Goal: Information Seeking & Learning: Learn about a topic

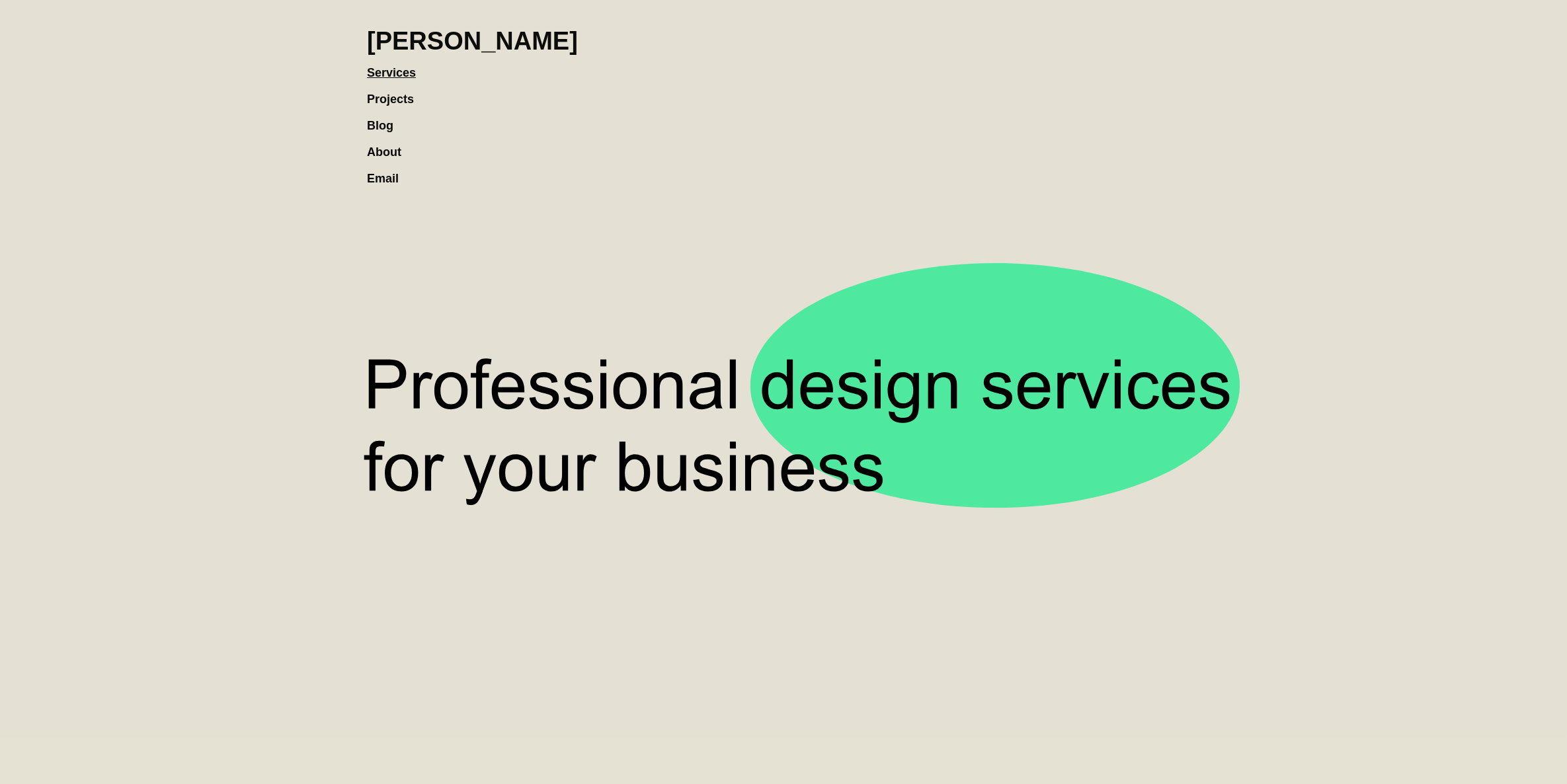
click at [405, 103] on link "Projects" at bounding box center [397, 93] width 60 height 27
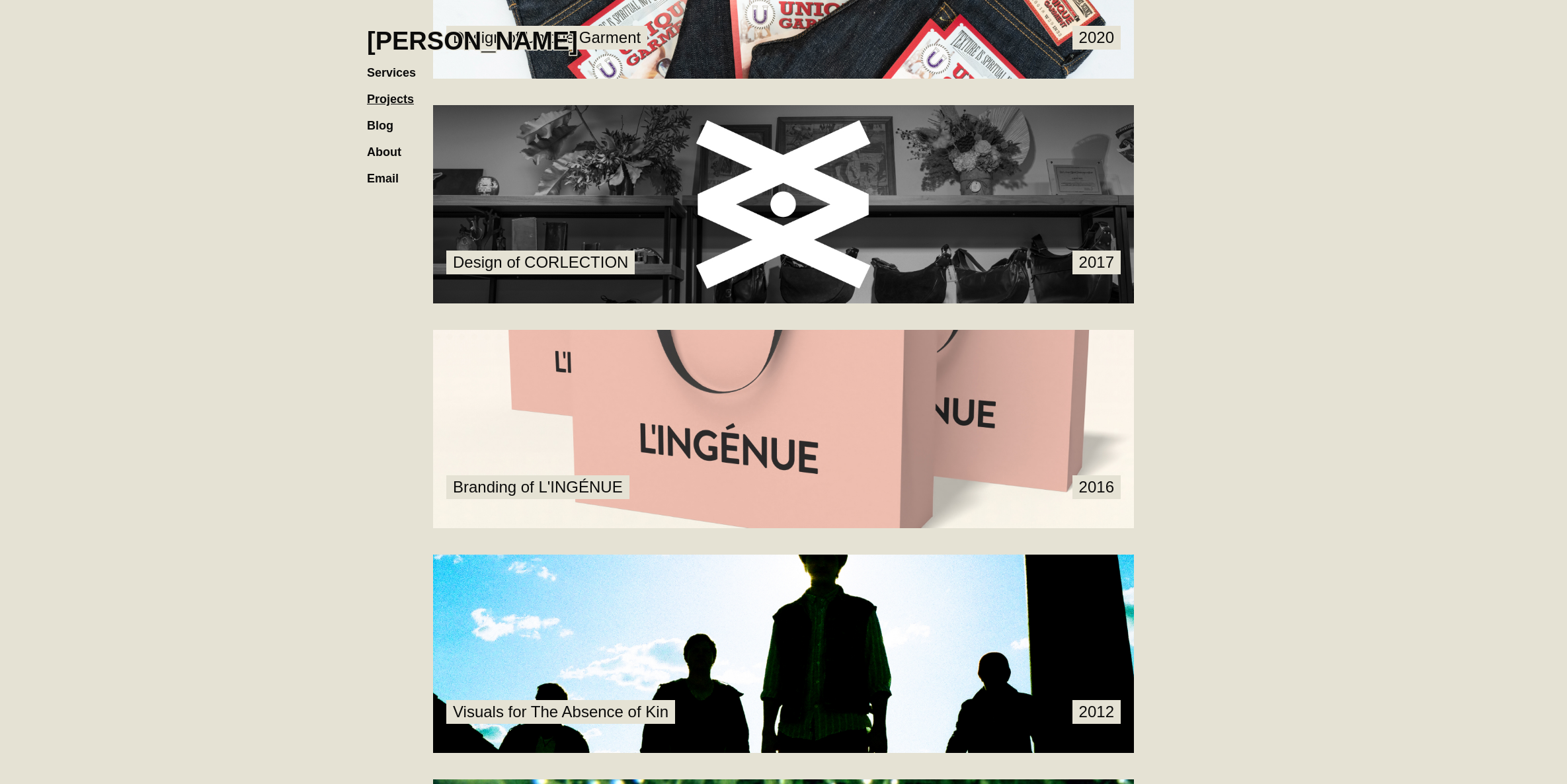
scroll to position [1741, 0]
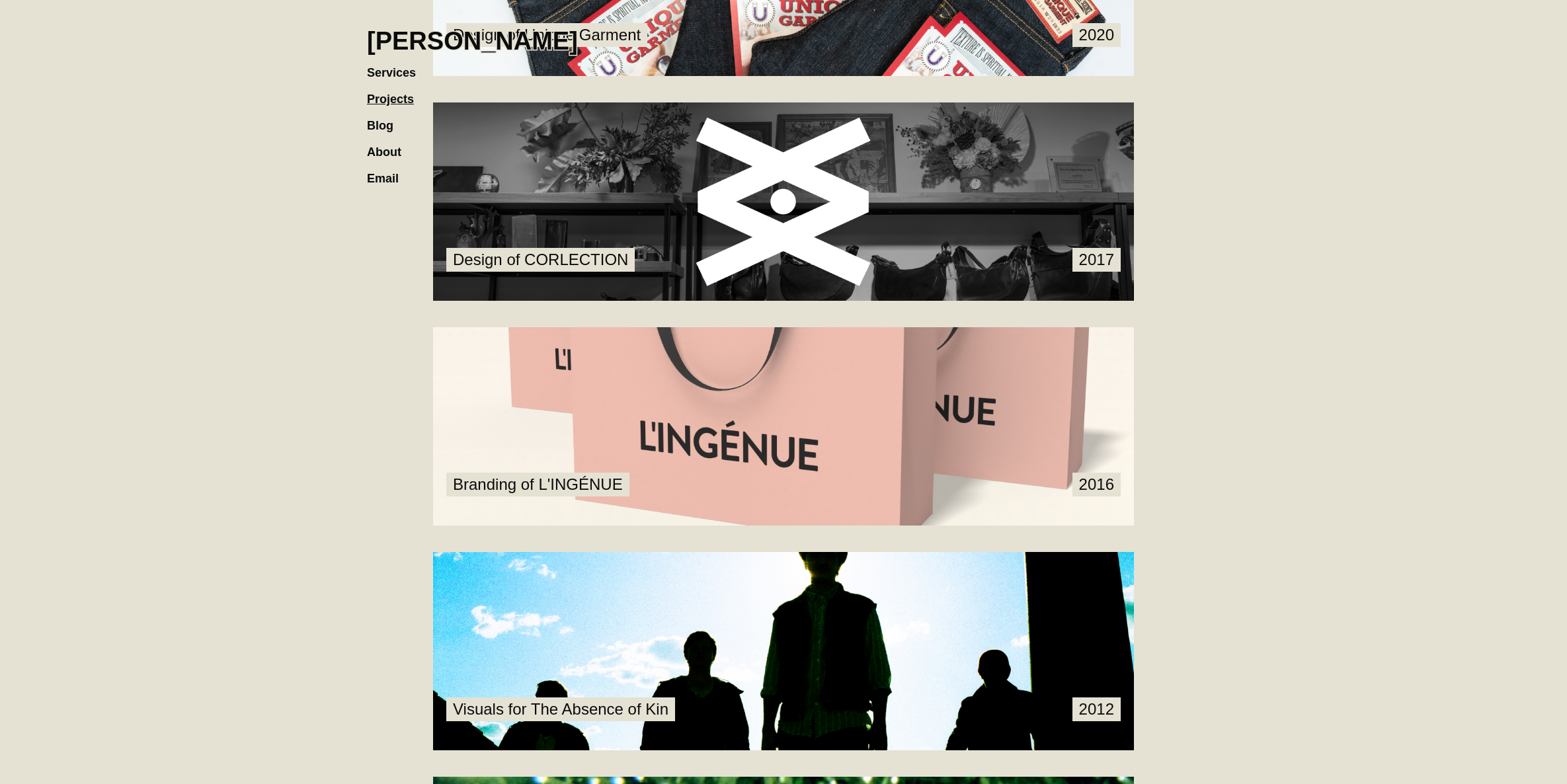
click at [720, 237] on link at bounding box center [784, 202] width 701 height 199
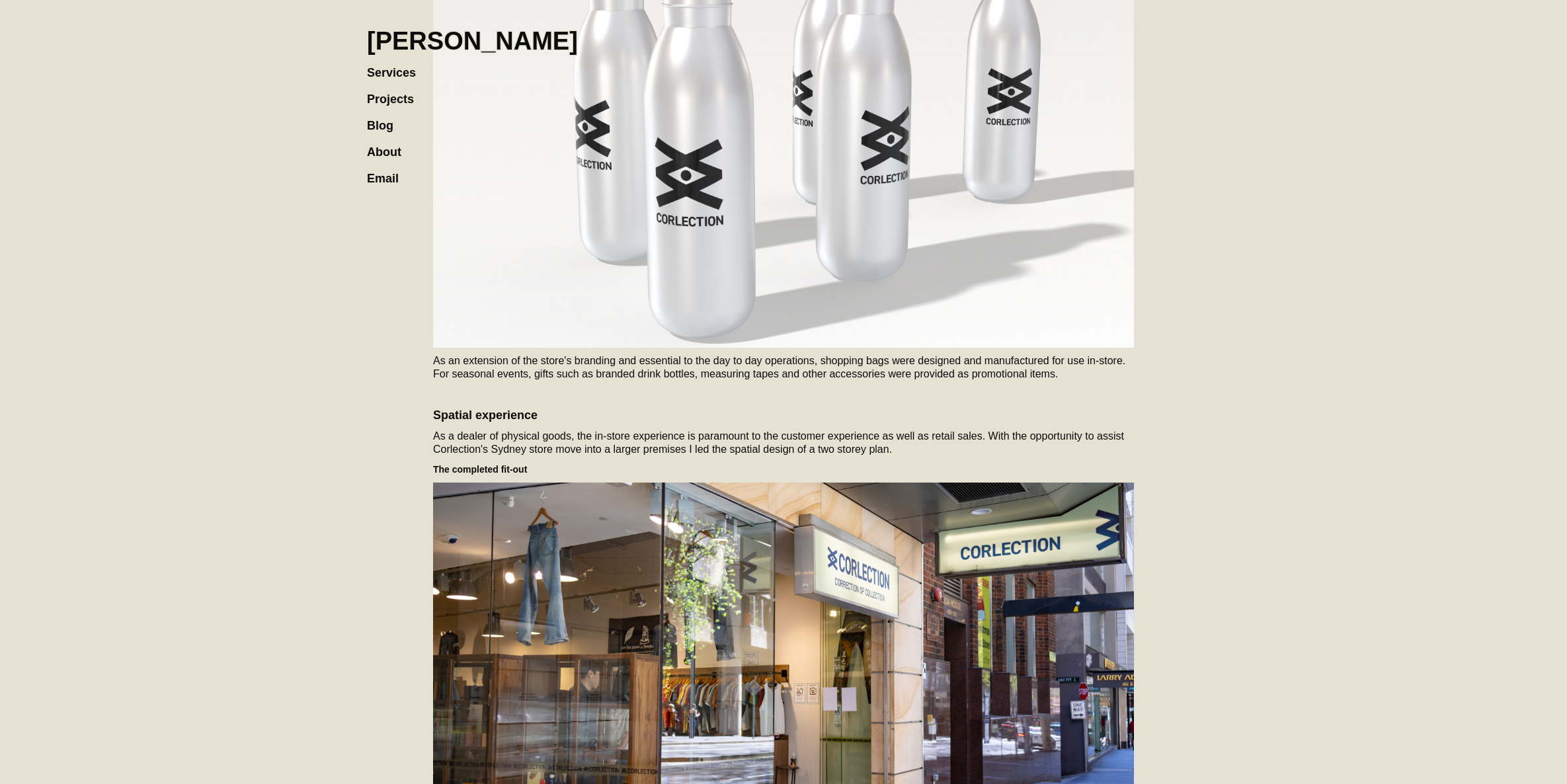
scroll to position [2388, 0]
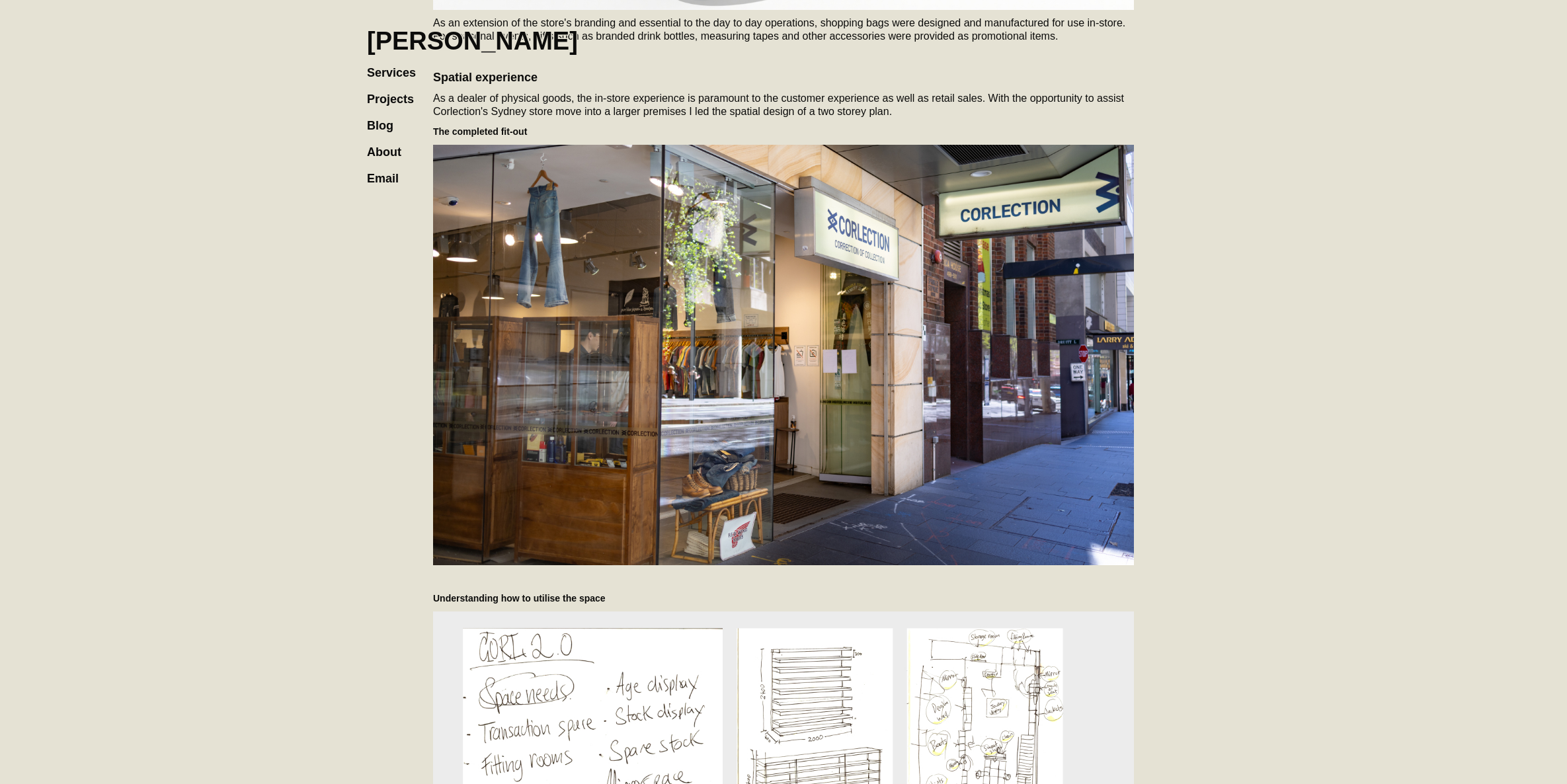
click at [1369, 280] on section "Design of CORLECTION 2017 Corlection started out as a small business with big g…" at bounding box center [784, 383] width 1567 height 5543
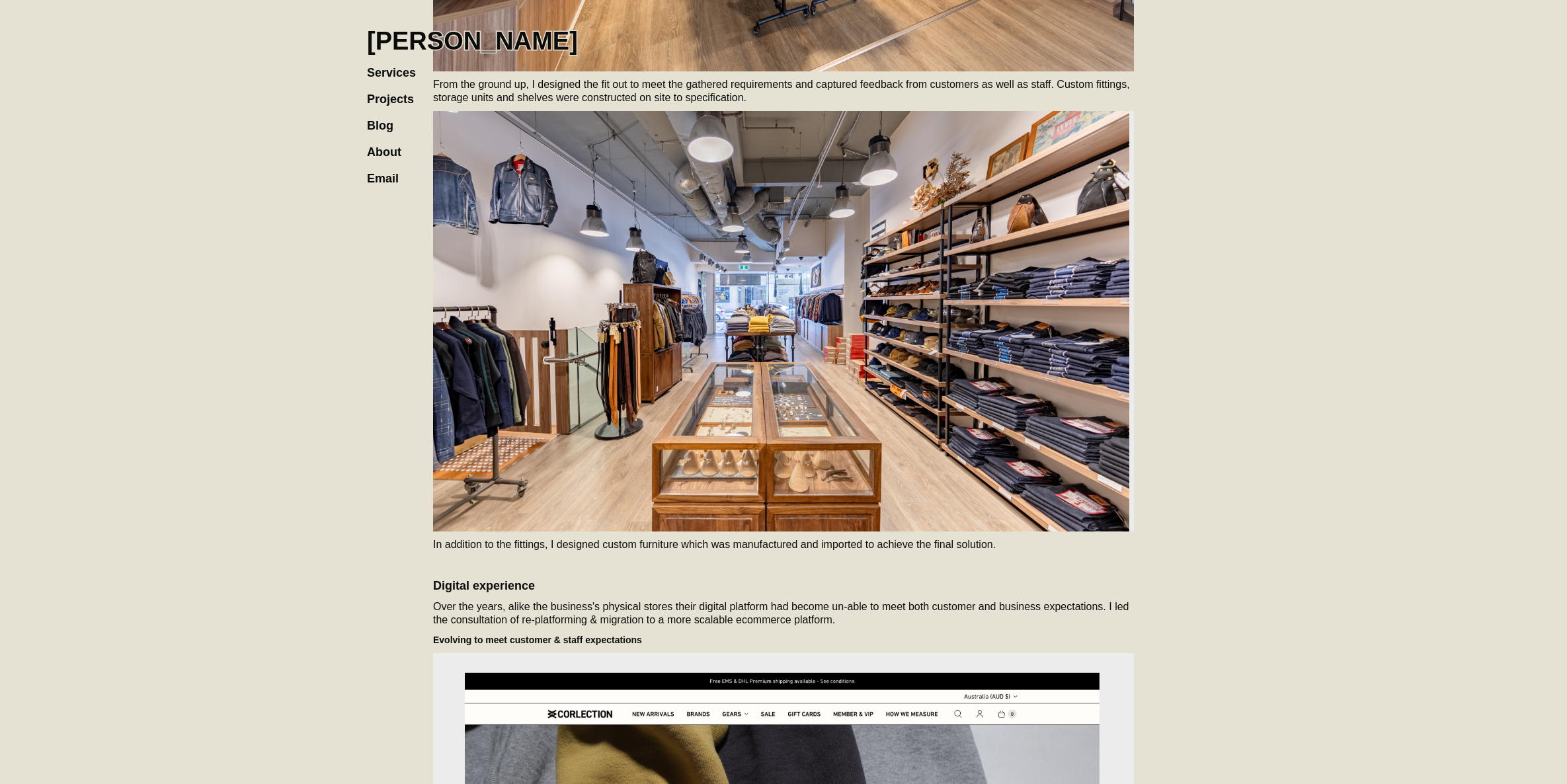
scroll to position [3697, 0]
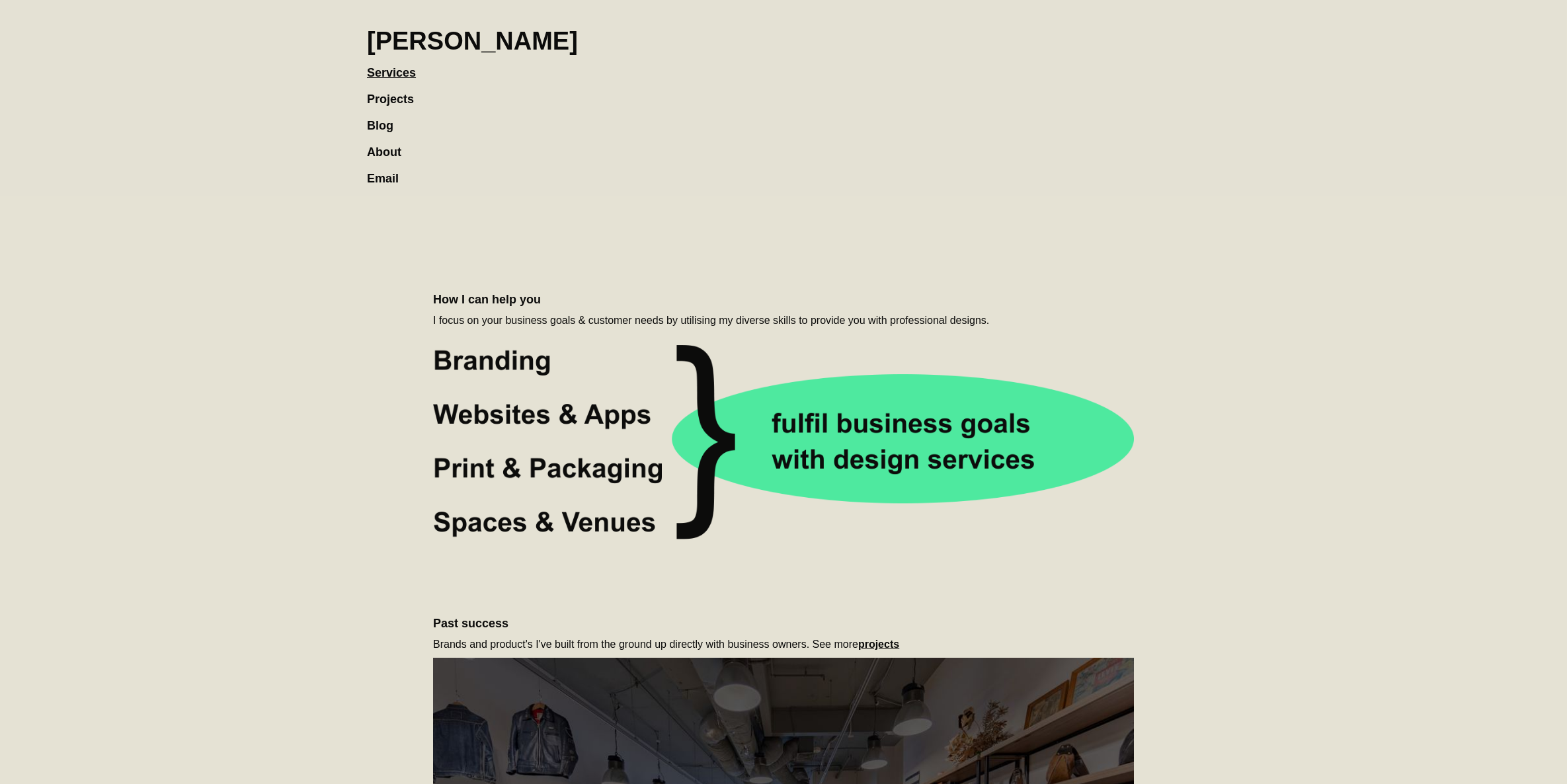
scroll to position [525, 0]
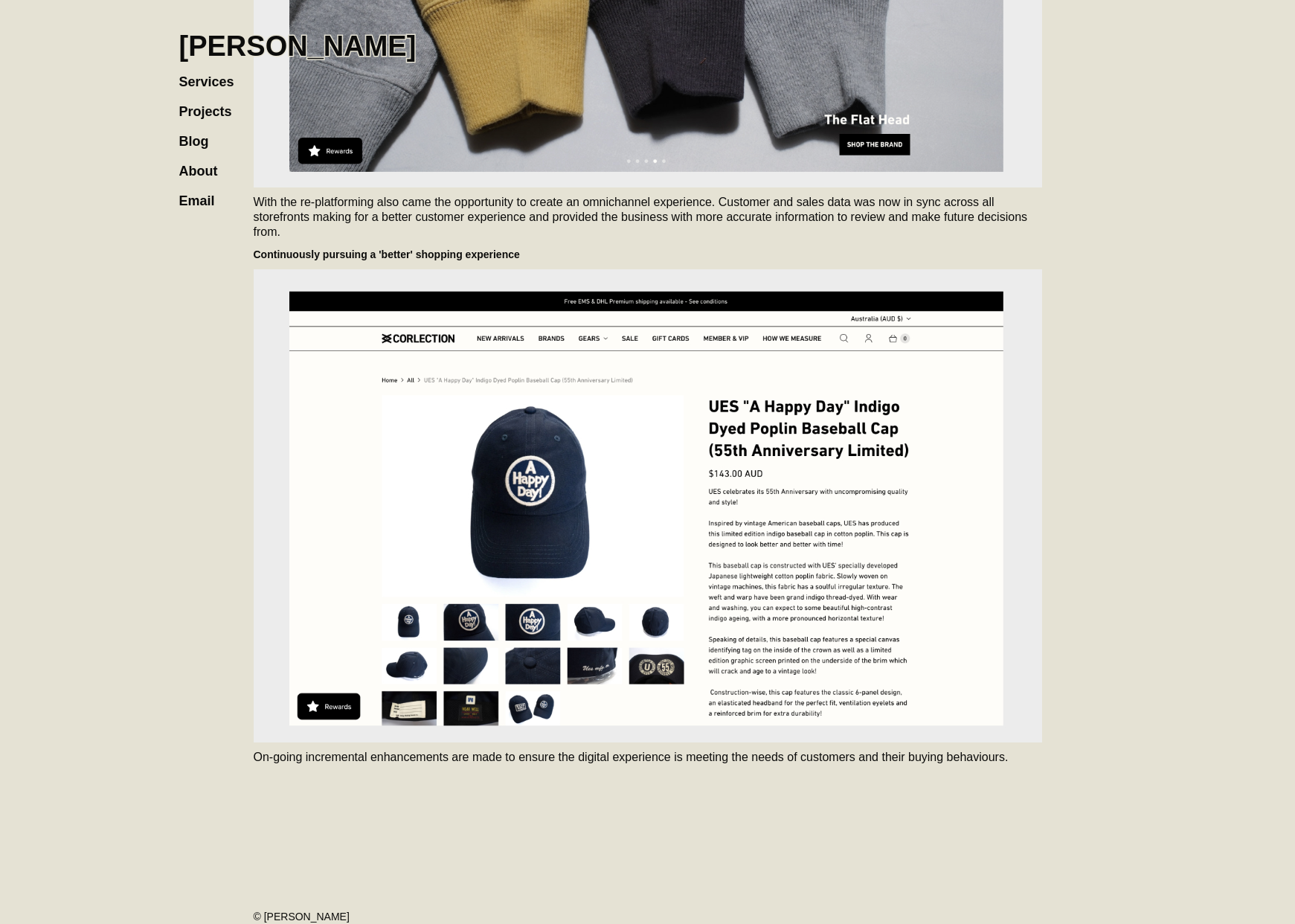
scroll to position [5351, 0]
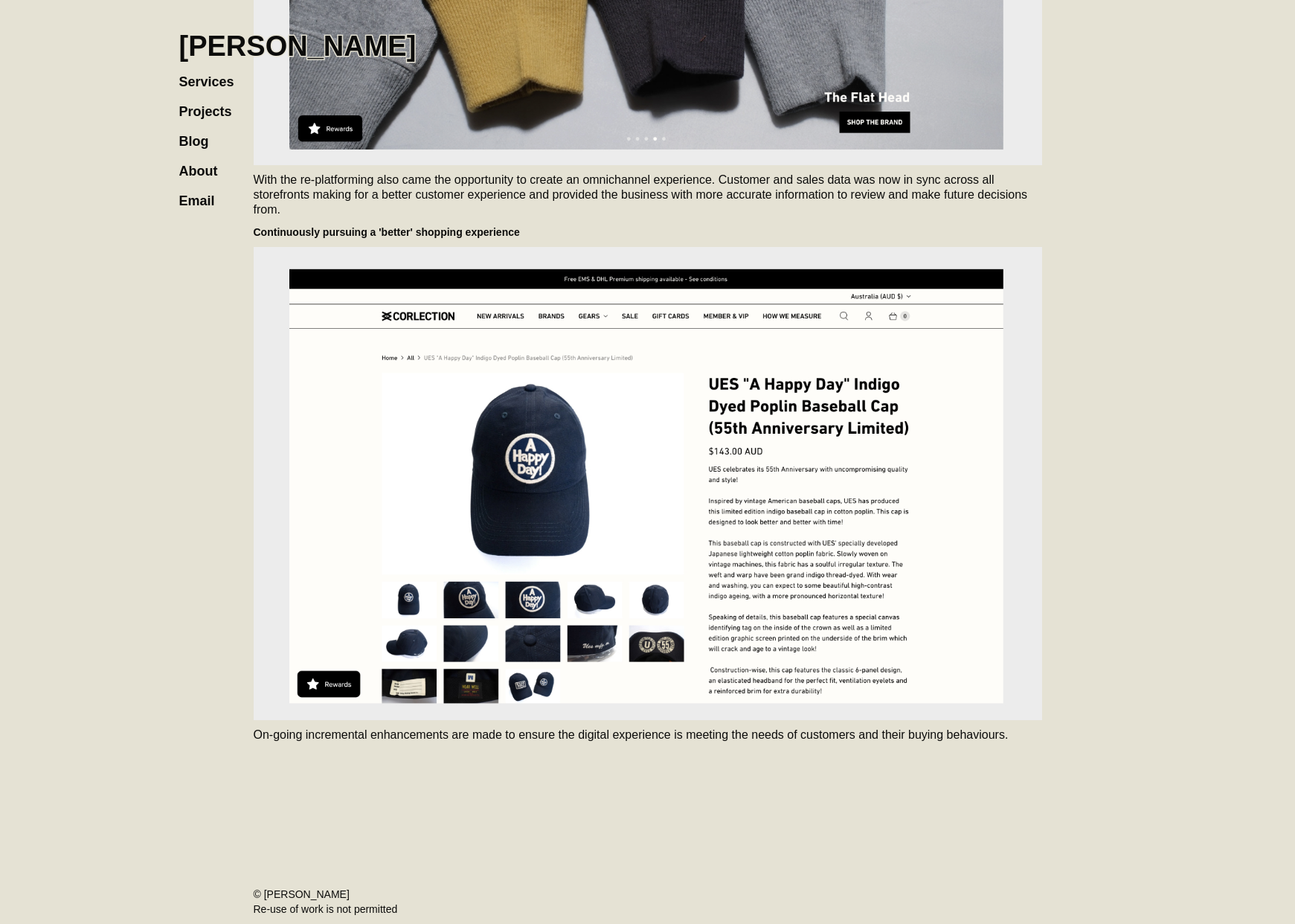
click at [274, 49] on h1 "[PERSON_NAME]" at bounding box center [297, 46] width 237 height 33
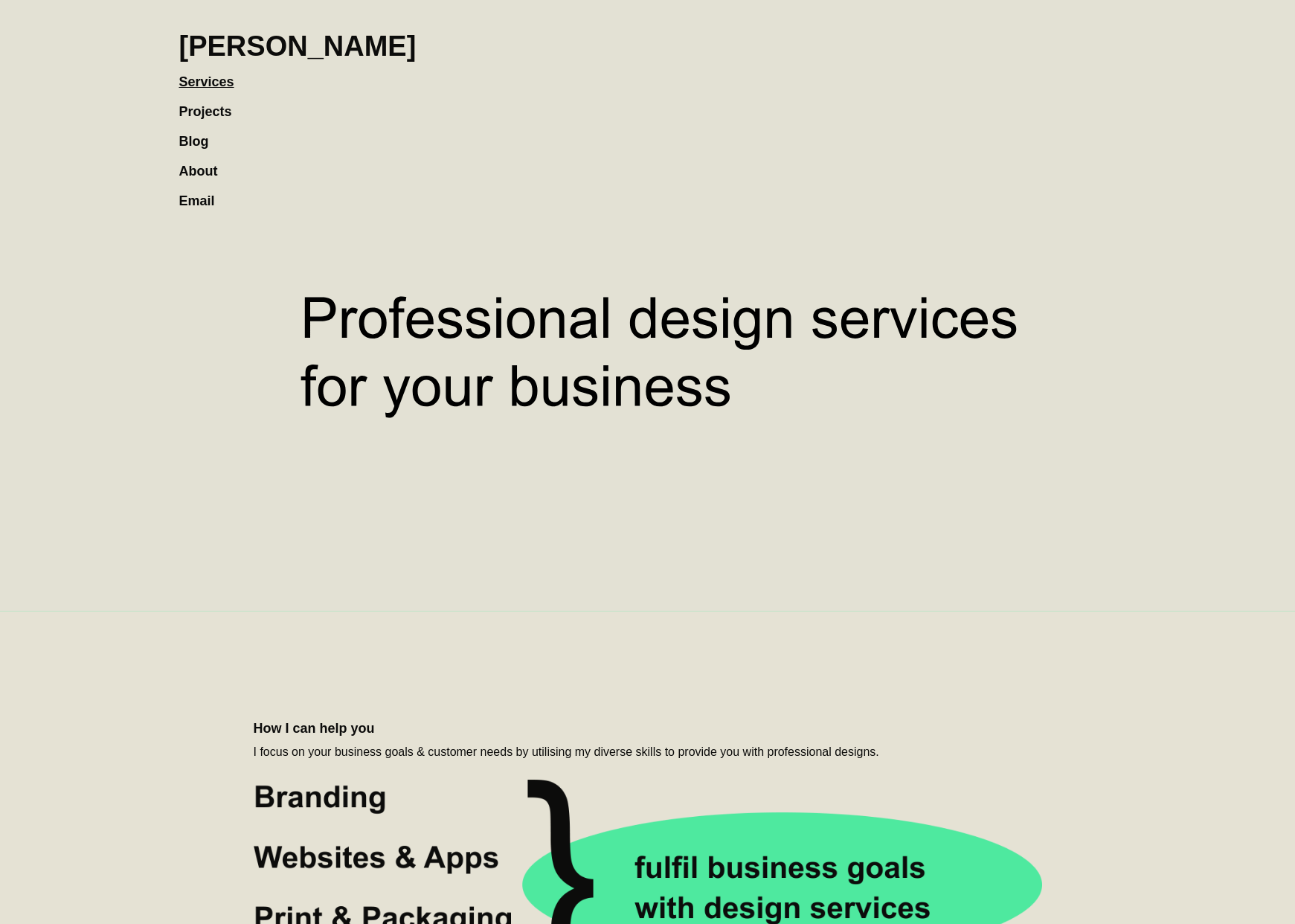
click at [214, 113] on link "Projects" at bounding box center [213, 105] width 68 height 30
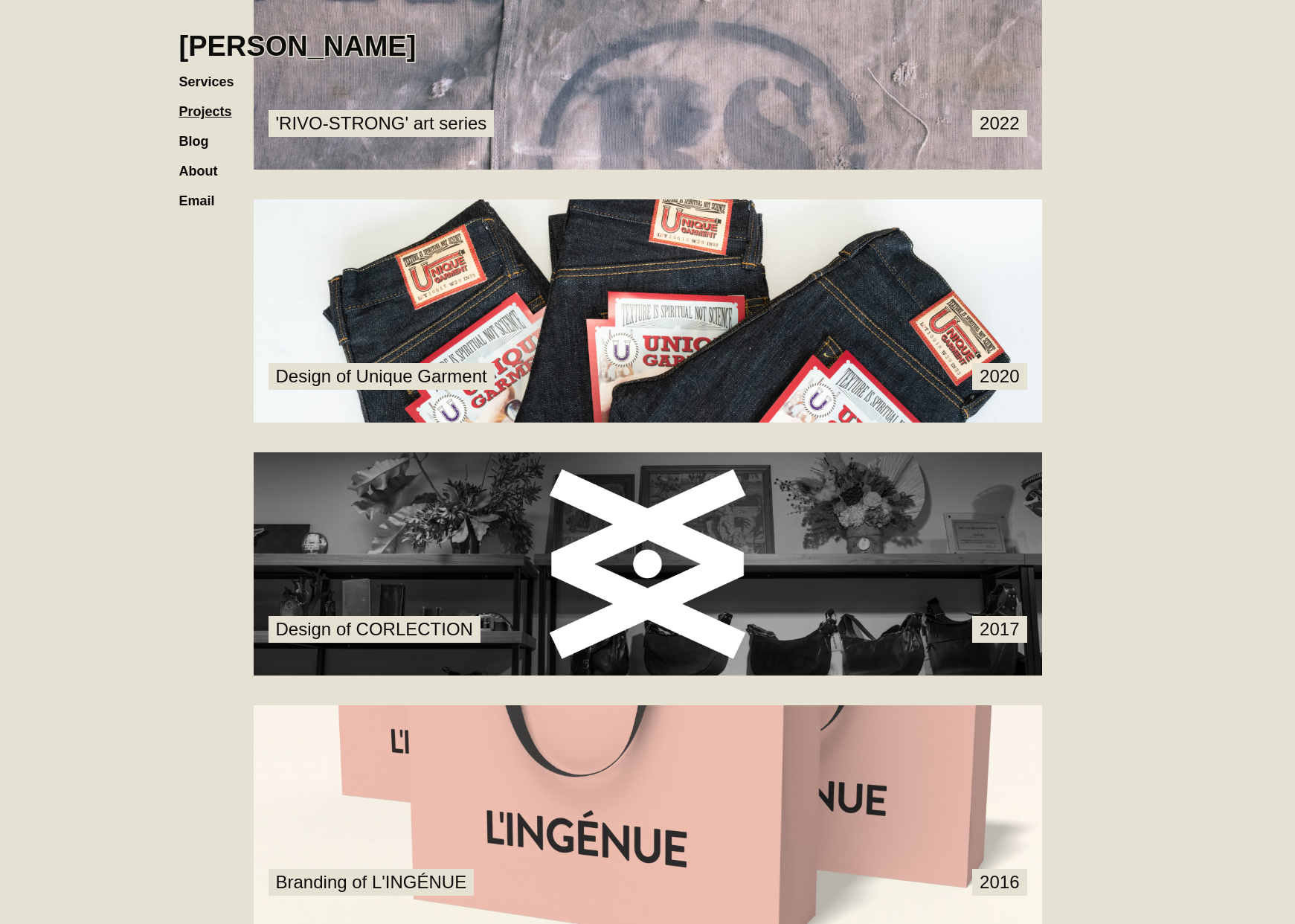
scroll to position [1543, 0]
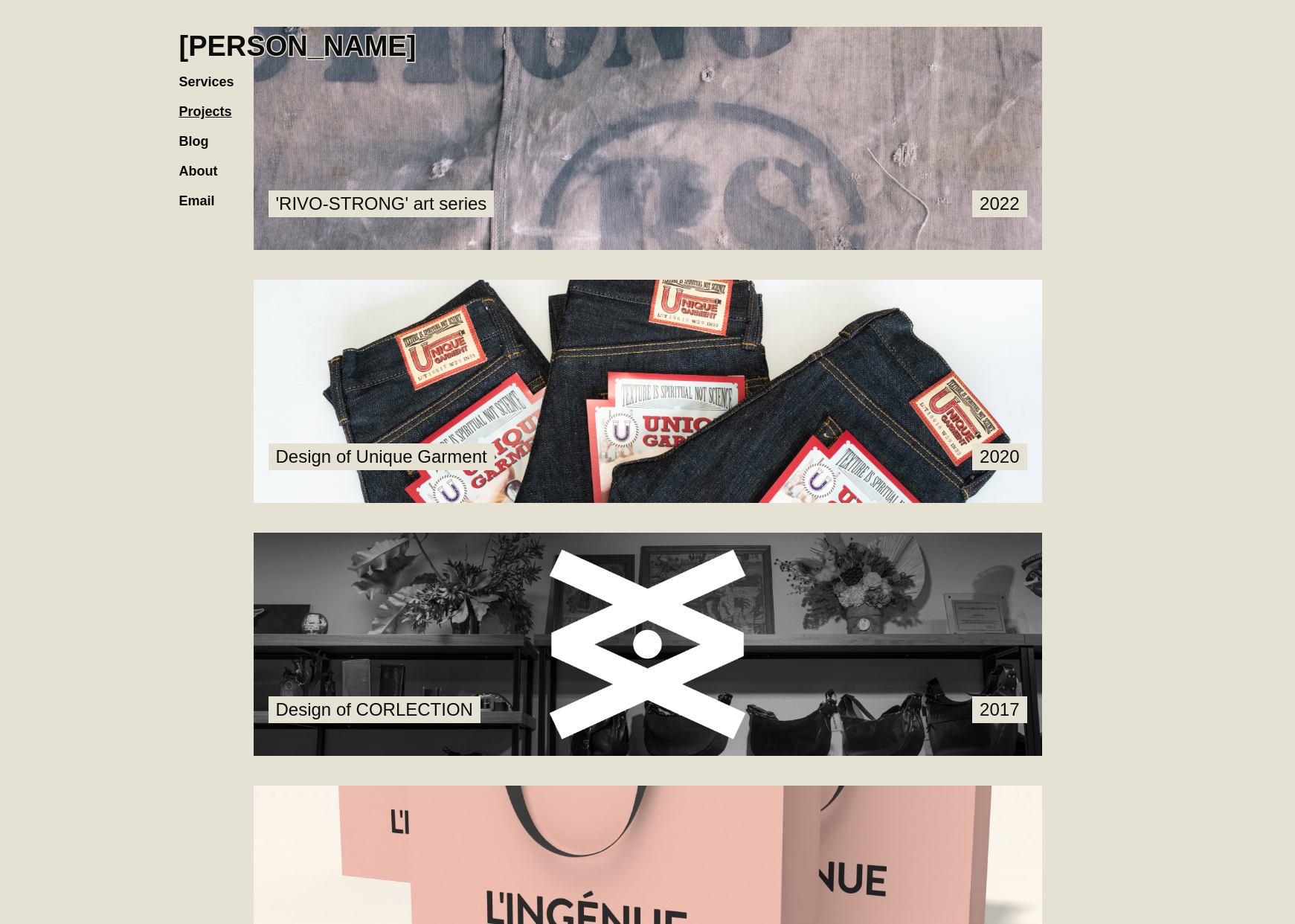
click at [421, 482] on link at bounding box center [648, 391] width 789 height 223
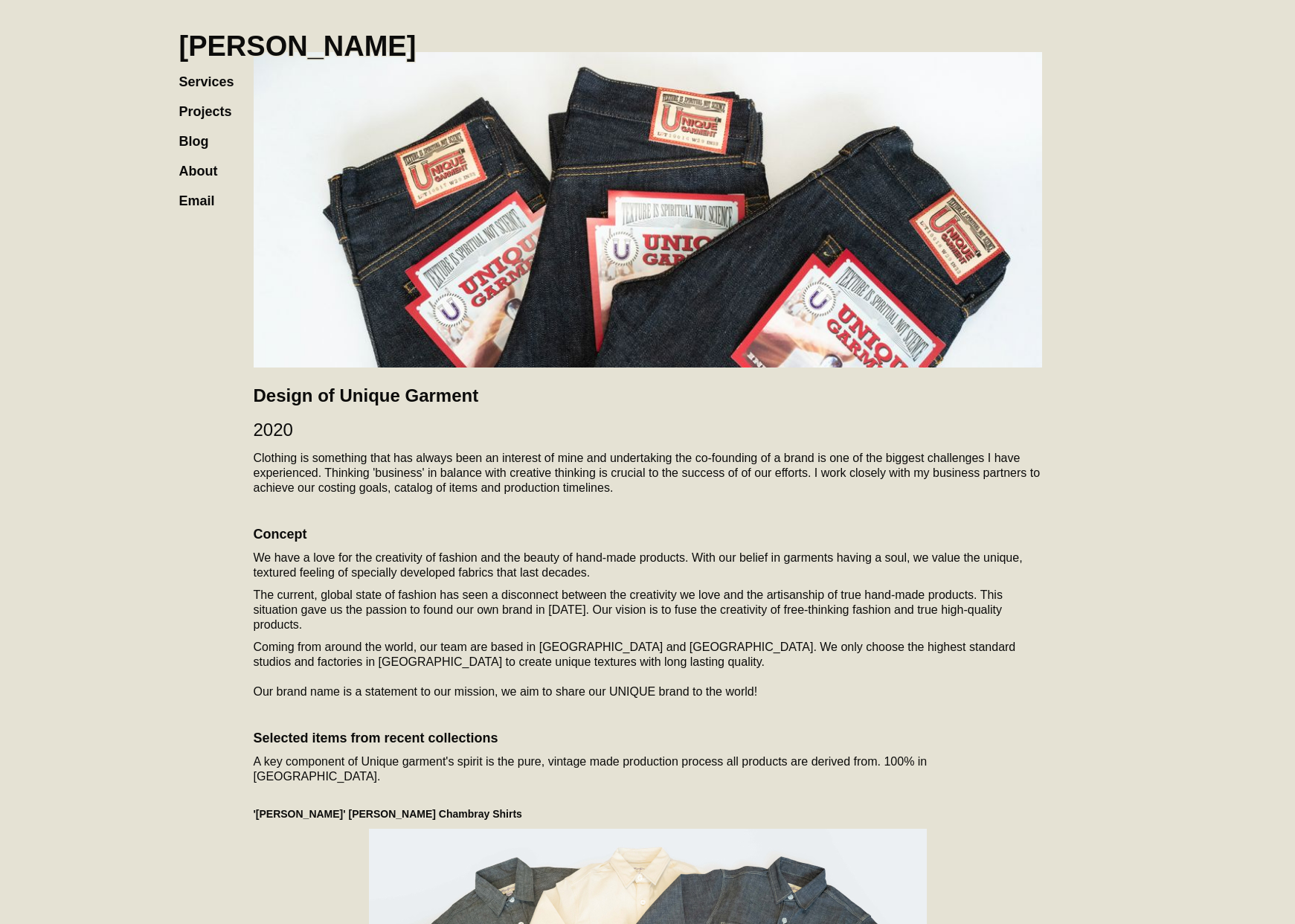
click at [233, 39] on h1 "[PERSON_NAME]" at bounding box center [297, 46] width 237 height 33
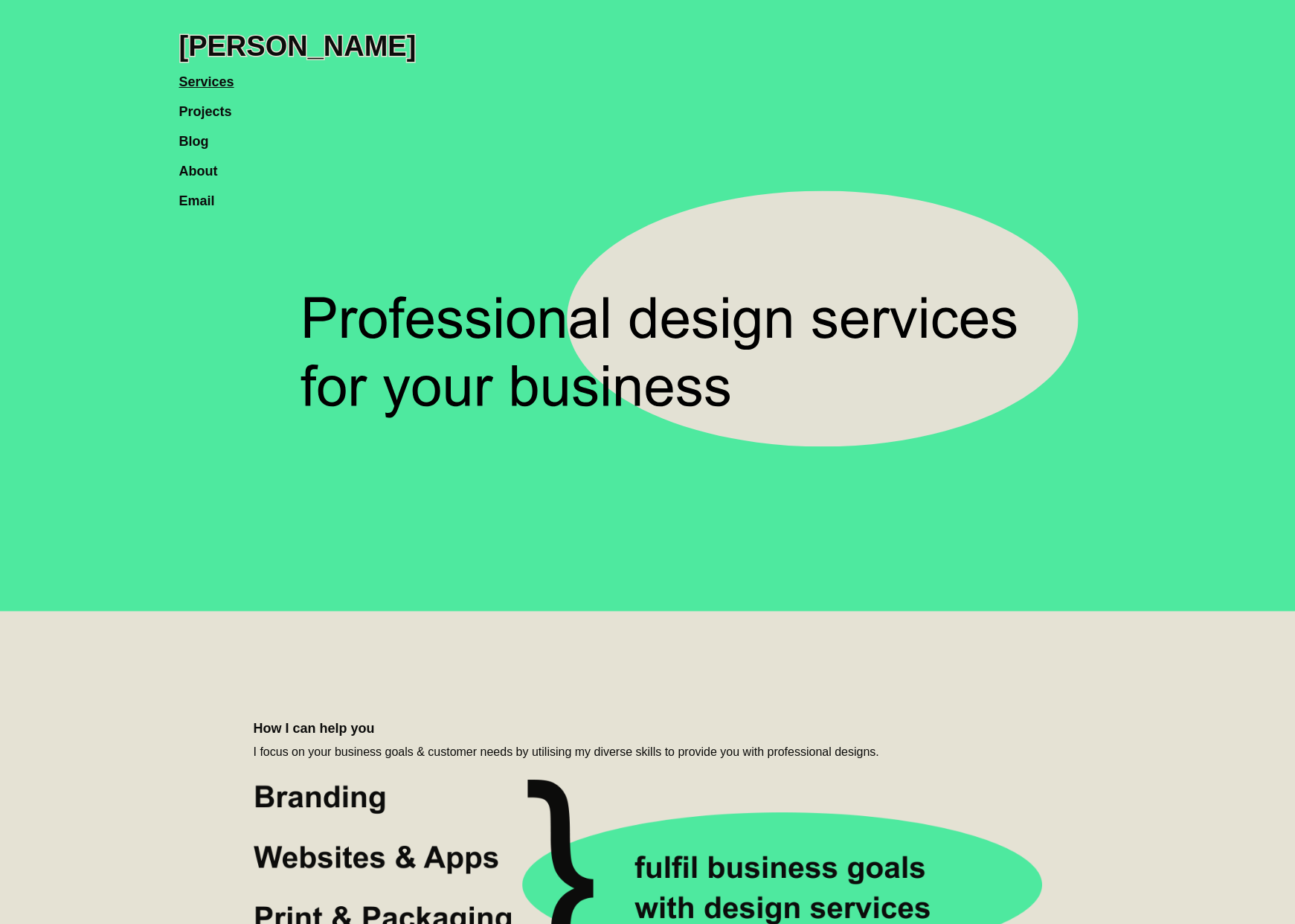
click at [226, 115] on link "Projects" at bounding box center [213, 105] width 68 height 30
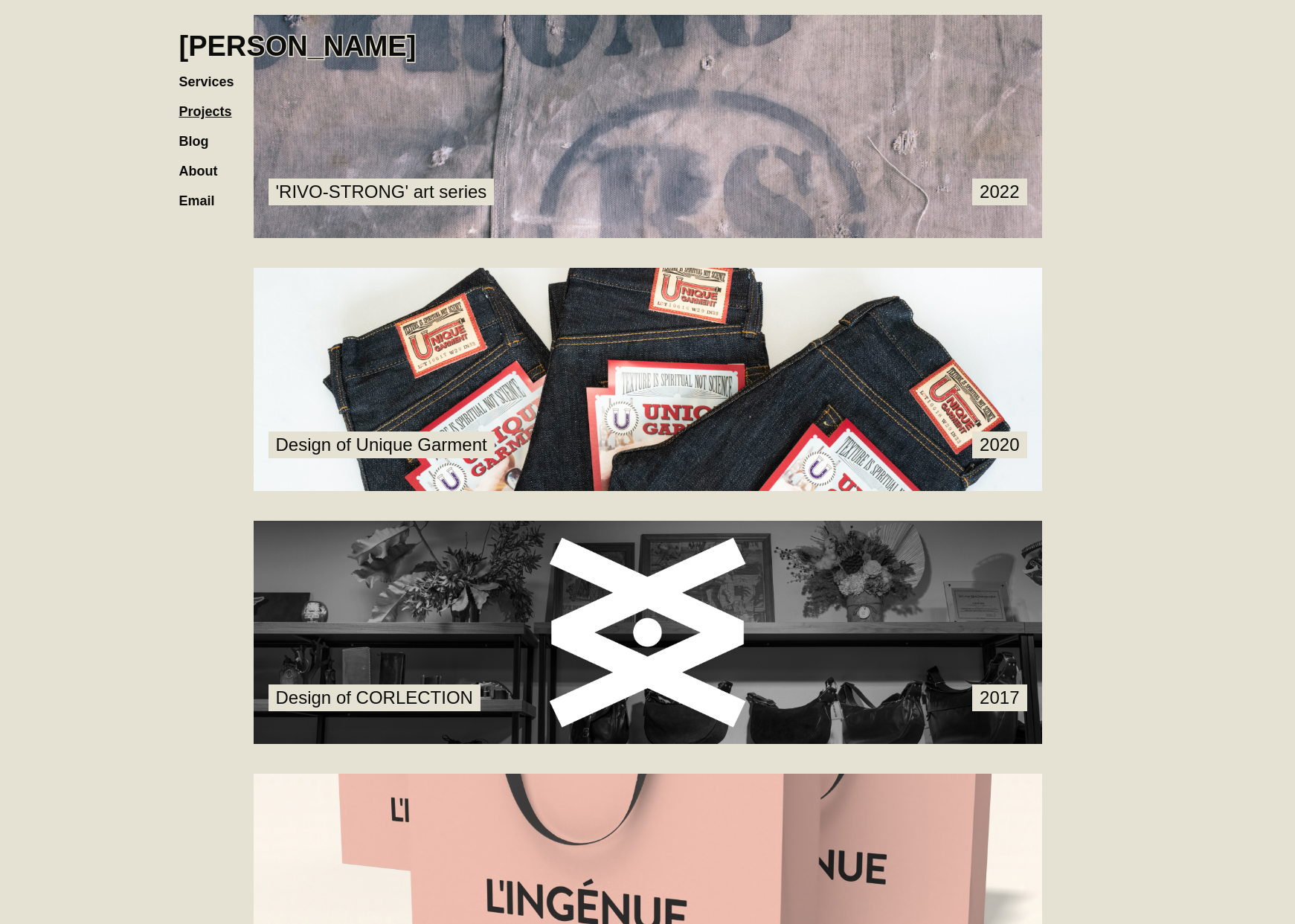
scroll to position [1906, 0]
